Goal: Check status: Check status

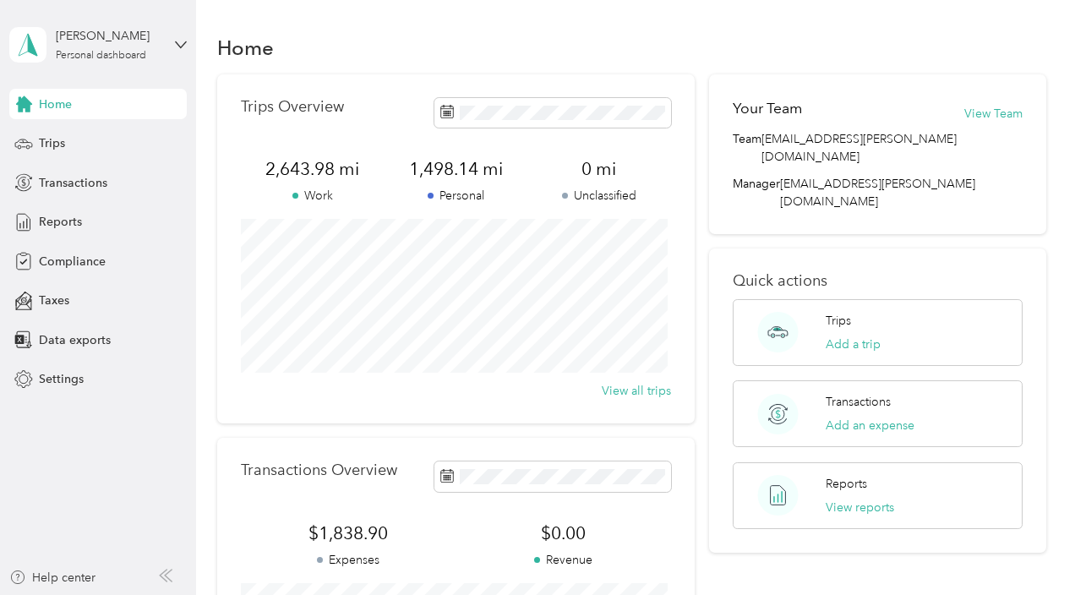
click at [56, 104] on span "Home" at bounding box center [55, 104] width 33 height 18
click at [62, 220] on span "Reports" at bounding box center [60, 222] width 43 height 18
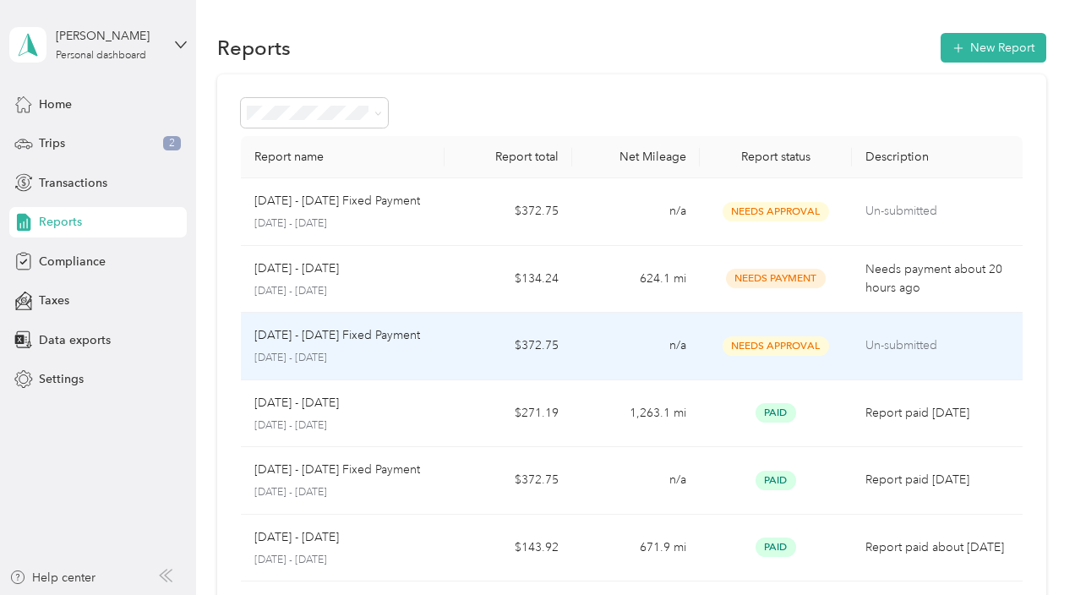
click at [317, 340] on p "[DATE] - [DATE] Fixed Payment" at bounding box center [337, 335] width 166 height 19
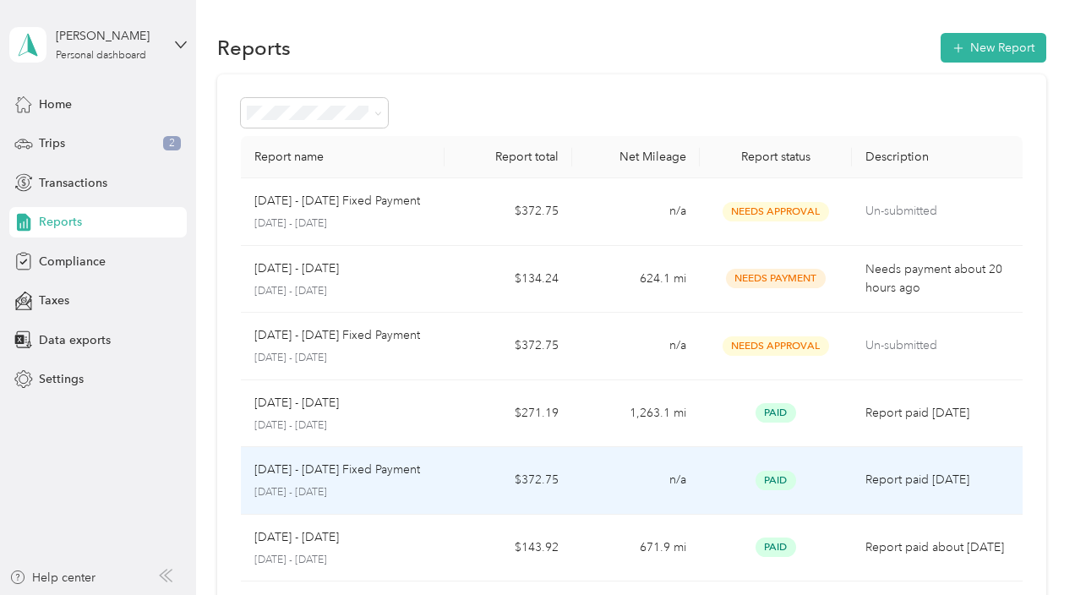
click at [347, 471] on p "[DATE] - [DATE] Fixed Payment" at bounding box center [337, 469] width 166 height 19
